Goal: Check status

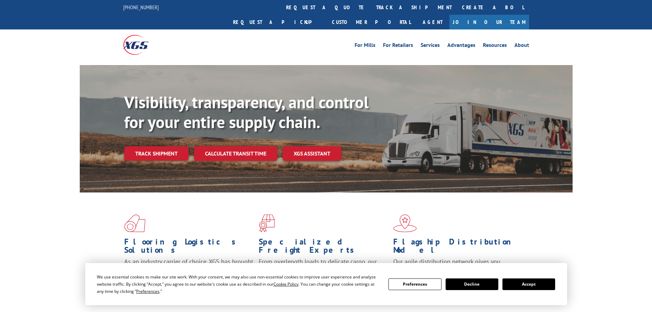
click at [172, 150] on div "Visibility, transparency, and control for your entire supply chain. Track shipm…" at bounding box center [348, 140] width 449 height 96
click at [169, 146] on link "Track shipment" at bounding box center [156, 153] width 64 height 14
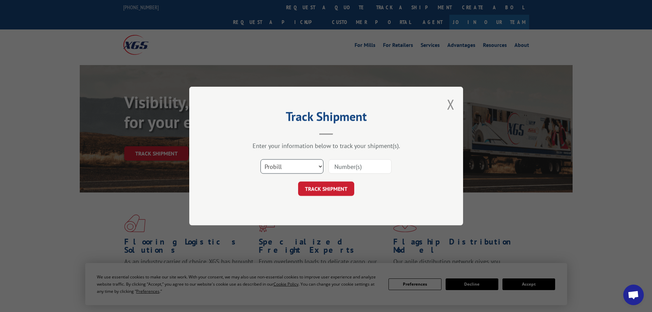
click at [275, 164] on select "Select category... Probill BOL PO" at bounding box center [292, 166] width 63 height 14
select select "bol"
click at [261, 159] on select "Select category... Probill BOL PO" at bounding box center [292, 166] width 63 height 14
click at [345, 171] on input at bounding box center [360, 166] width 63 height 14
type input "2874724"
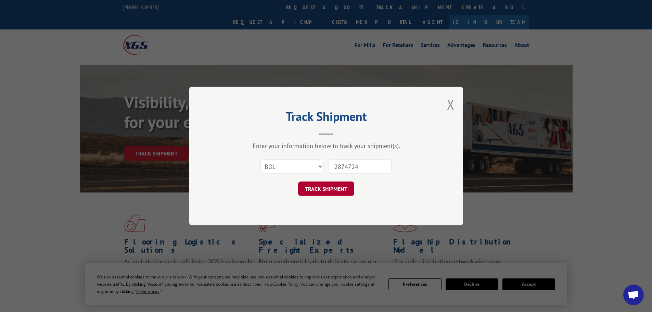
click at [338, 184] on button "TRACK SHIPMENT" at bounding box center [326, 188] width 56 height 14
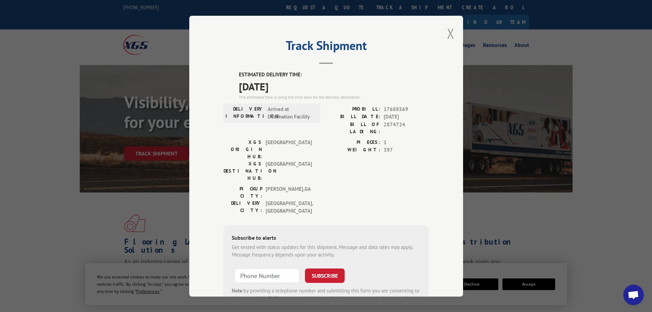
click at [447, 33] on button "Close modal" at bounding box center [451, 33] width 8 height 18
